Goal: Information Seeking & Learning: Learn about a topic

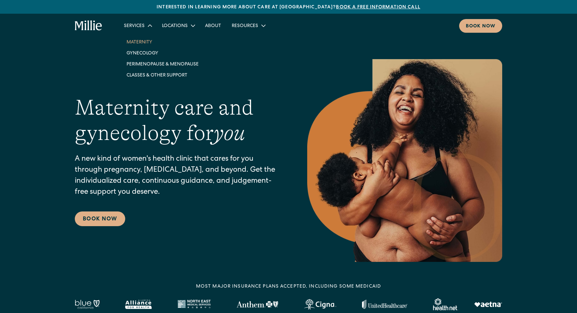
click at [140, 45] on link "Maternity" at bounding box center [162, 41] width 83 height 11
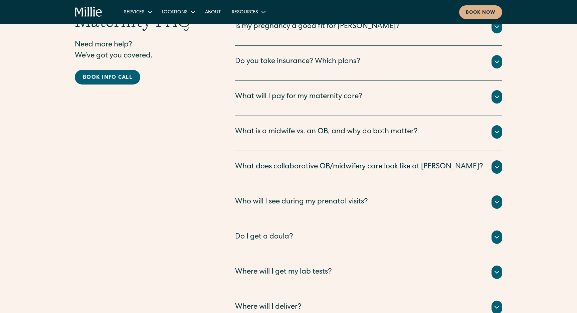
scroll to position [2233, 0]
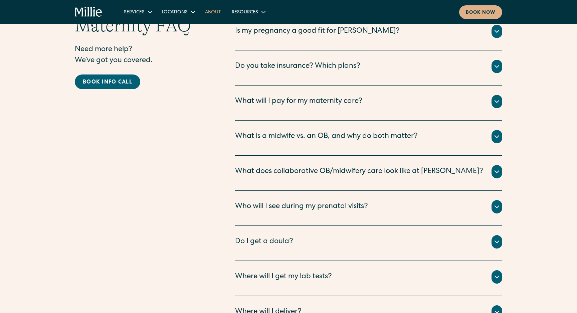
click at [213, 12] on link "About" at bounding box center [213, 11] width 27 height 11
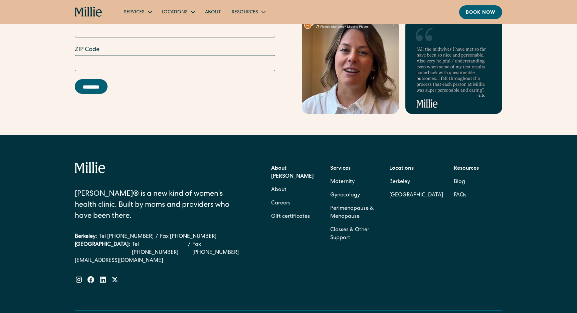
scroll to position [2118, 0]
